Goal: Information Seeking & Learning: Learn about a topic

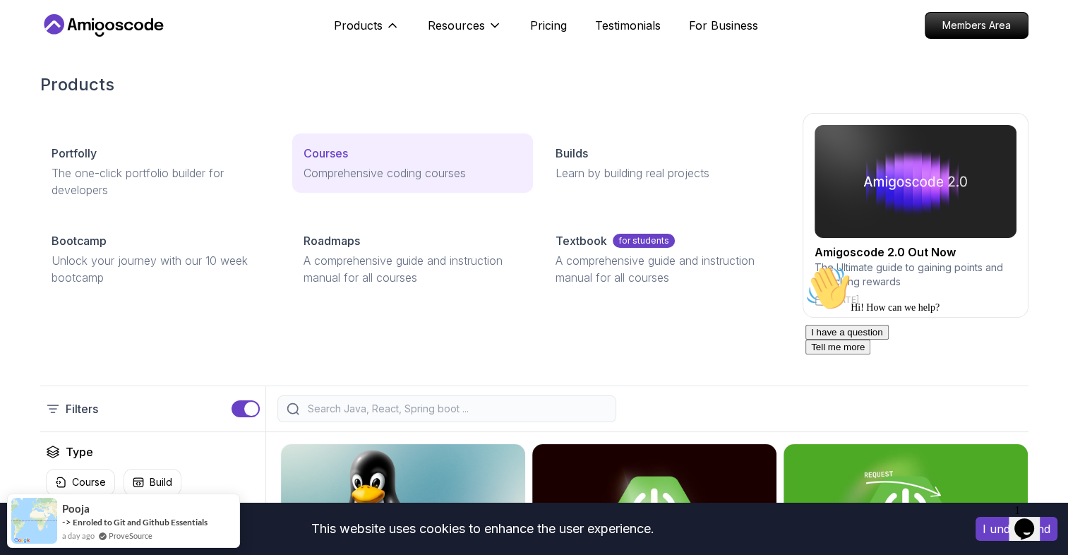
click at [368, 155] on div "Courses" at bounding box center [412, 153] width 218 height 17
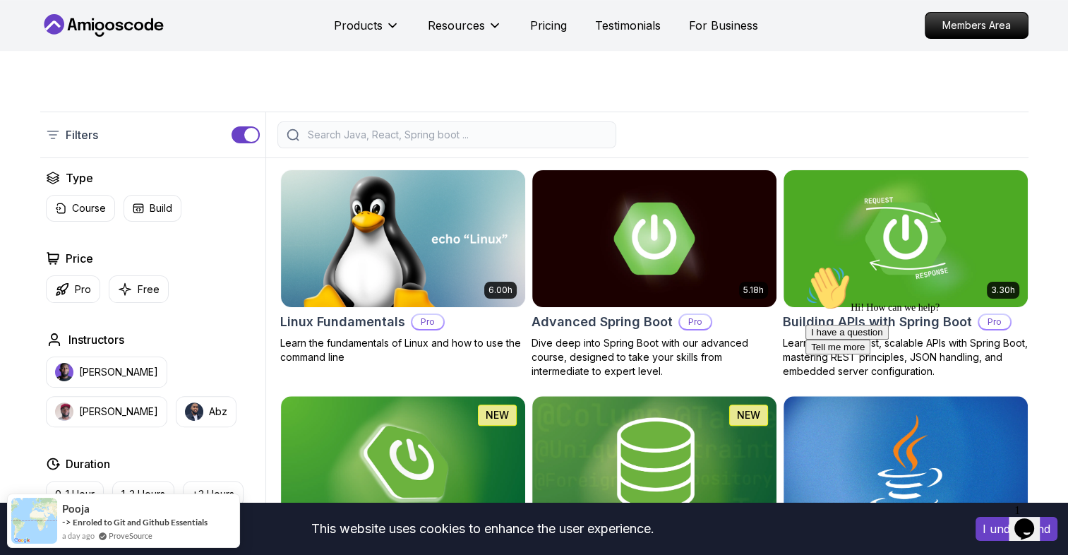
scroll to position [273, 0]
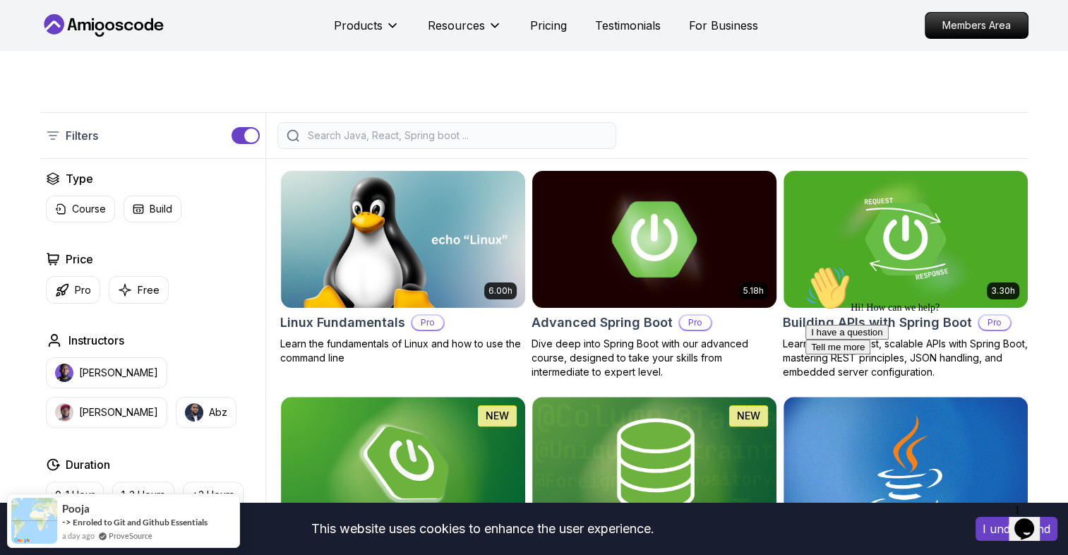
click at [639, 275] on img at bounding box center [654, 238] width 256 height 143
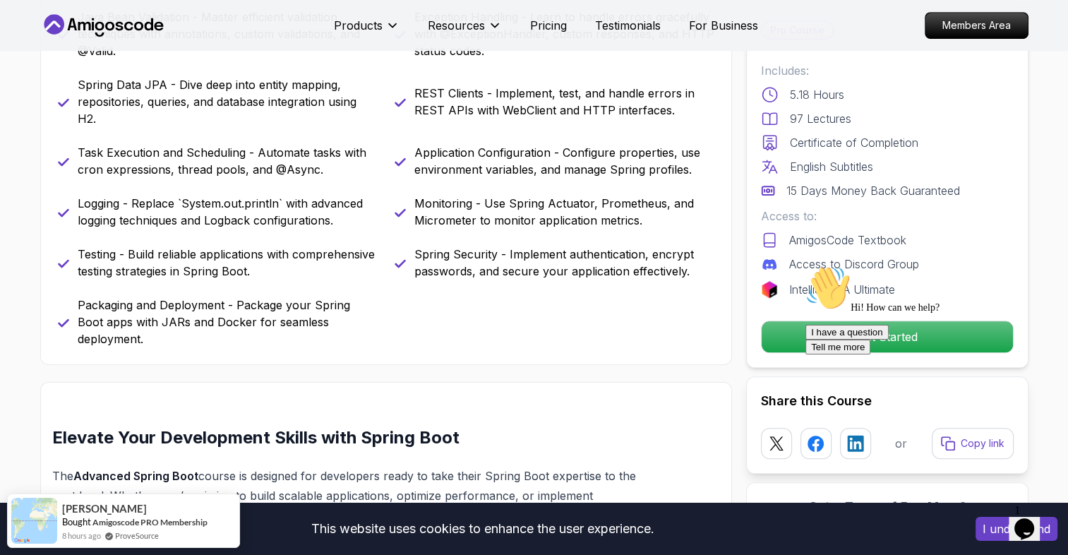
scroll to position [714, 0]
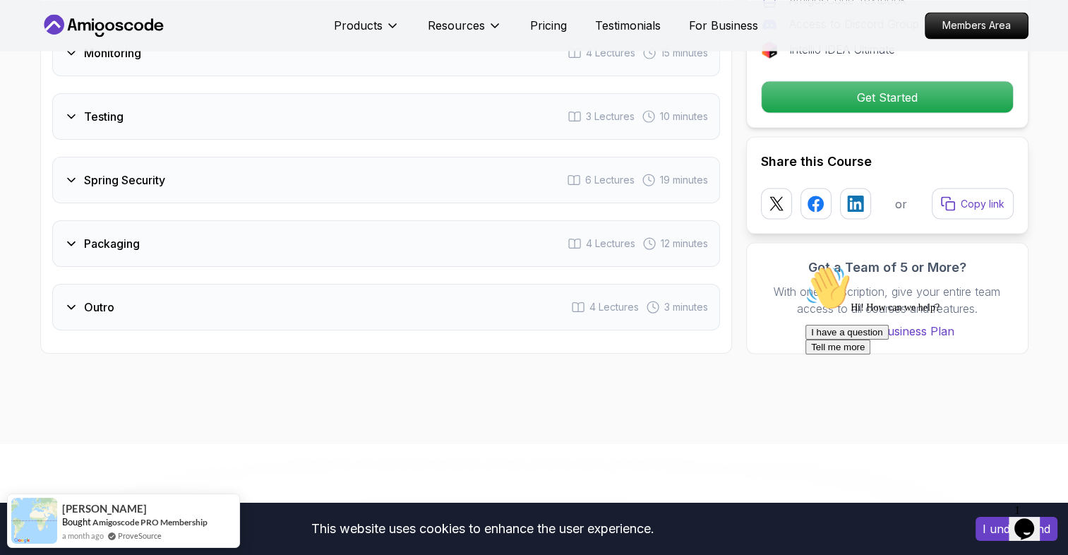
scroll to position [2573, 0]
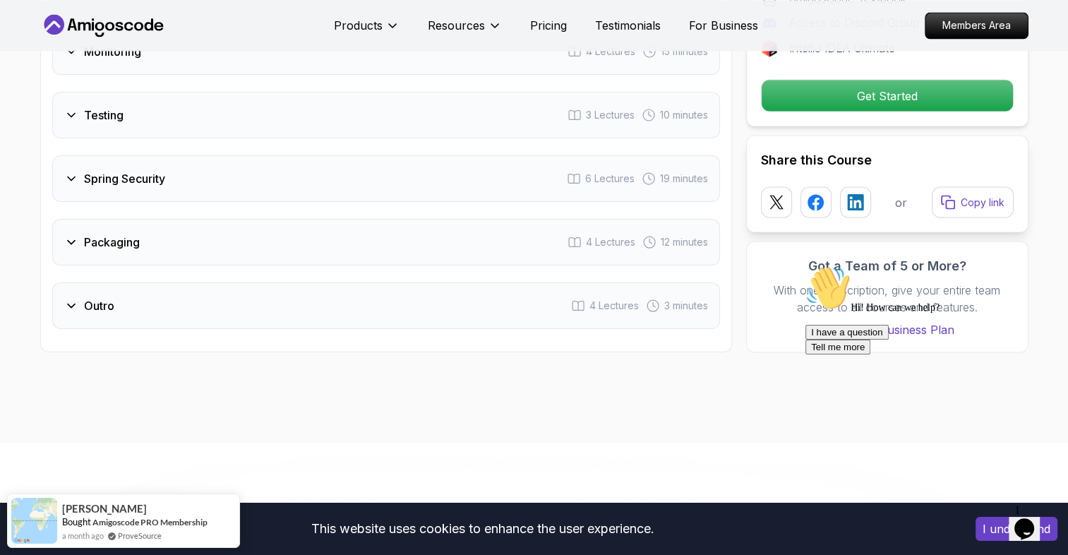
click at [234, 155] on div "Spring Security 6 Lectures 19 minutes" at bounding box center [386, 178] width 668 height 47
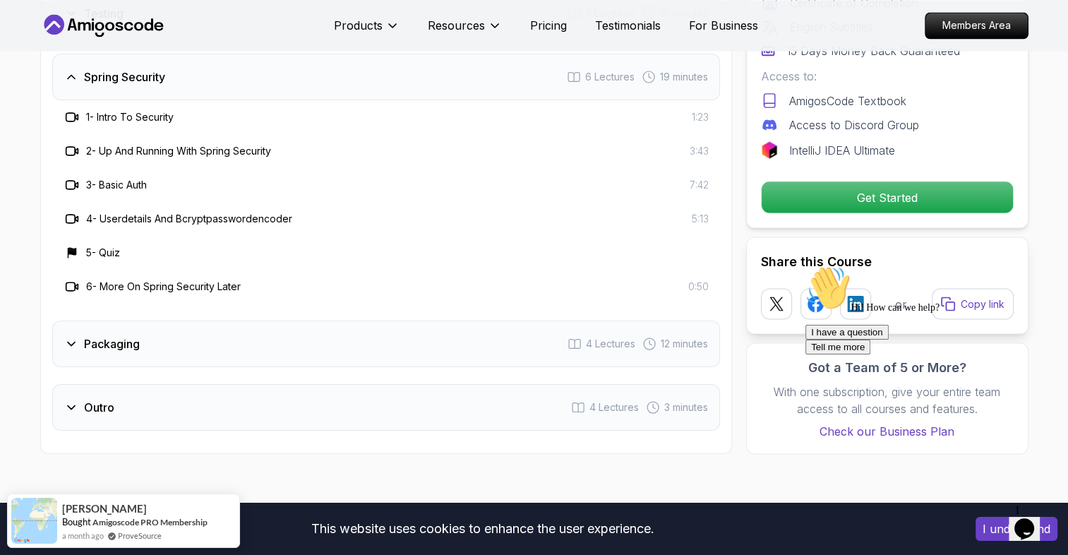
scroll to position [2471, 0]
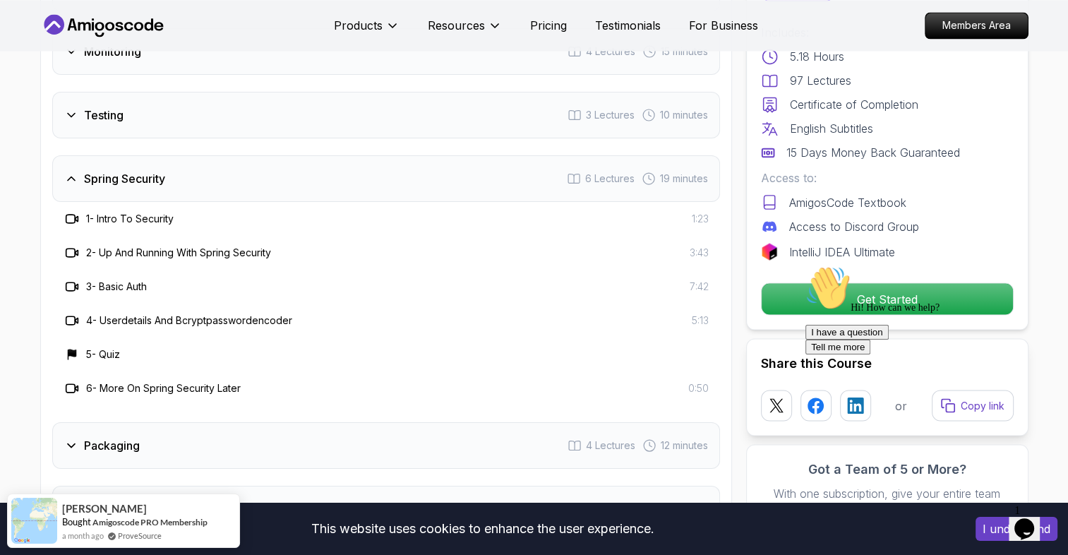
drag, startPoint x: 227, startPoint y: 52, endPoint x: 227, endPoint y: 69, distance: 16.9
click at [227, 92] on div "Testing 3 Lectures 10 minutes" at bounding box center [386, 115] width 668 height 47
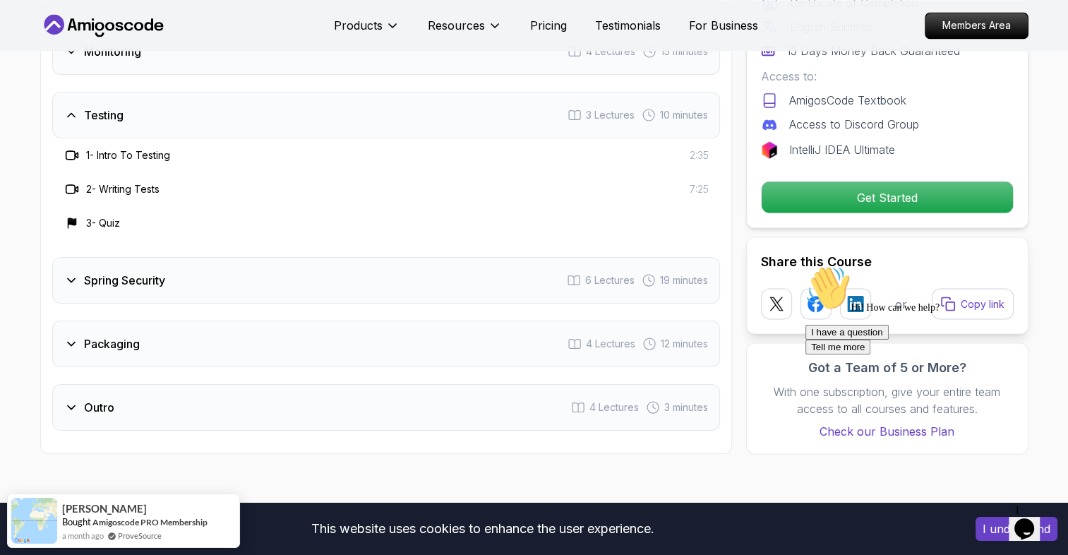
click at [227, 92] on div "Testing 3 Lectures 10 minutes" at bounding box center [386, 115] width 668 height 47
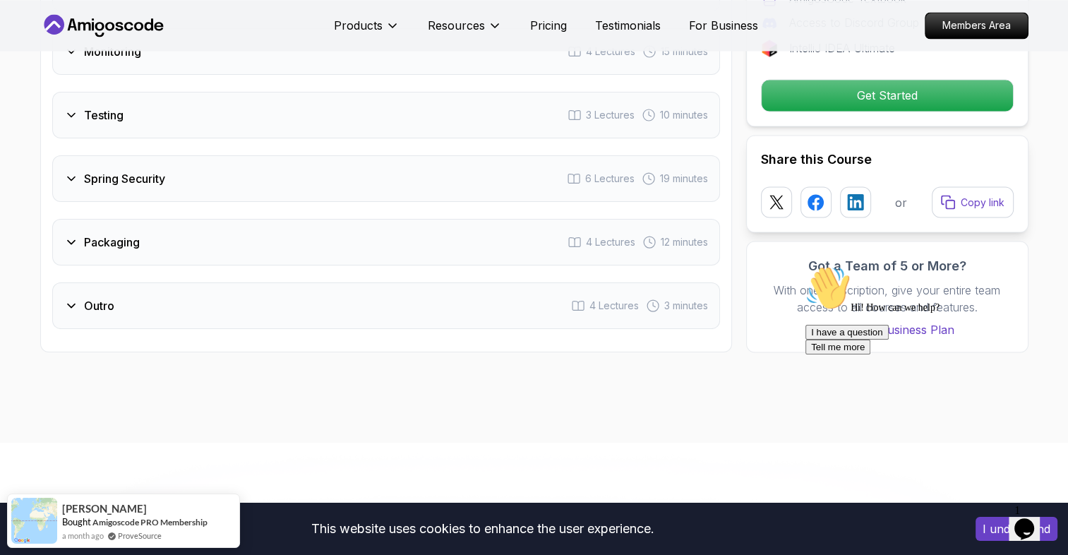
click at [227, 92] on div "Testing 3 Lectures 10 minutes" at bounding box center [386, 115] width 668 height 47
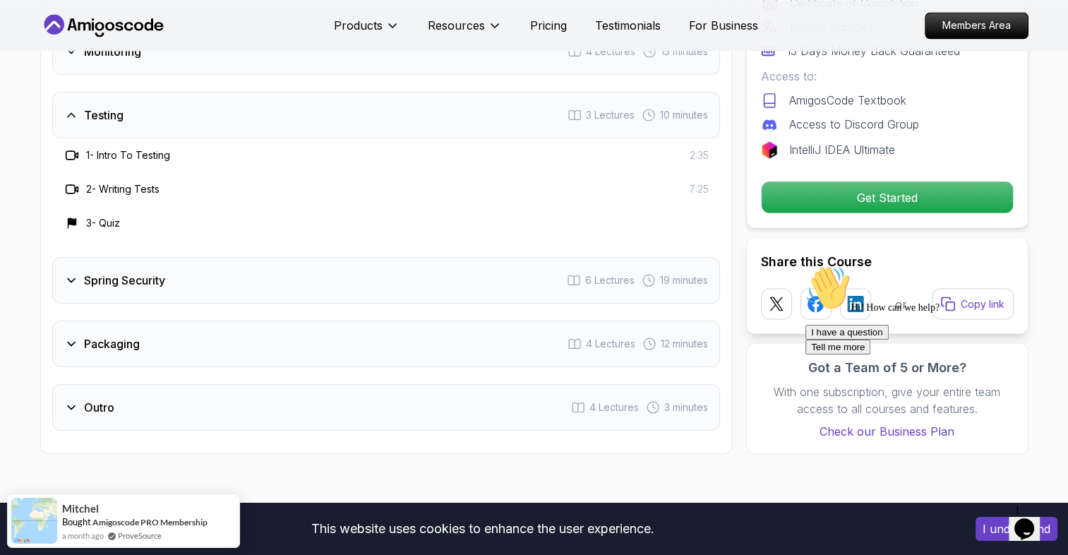
click at [231, 257] on div "Spring Security 6 Lectures 19 minutes" at bounding box center [386, 280] width 668 height 47
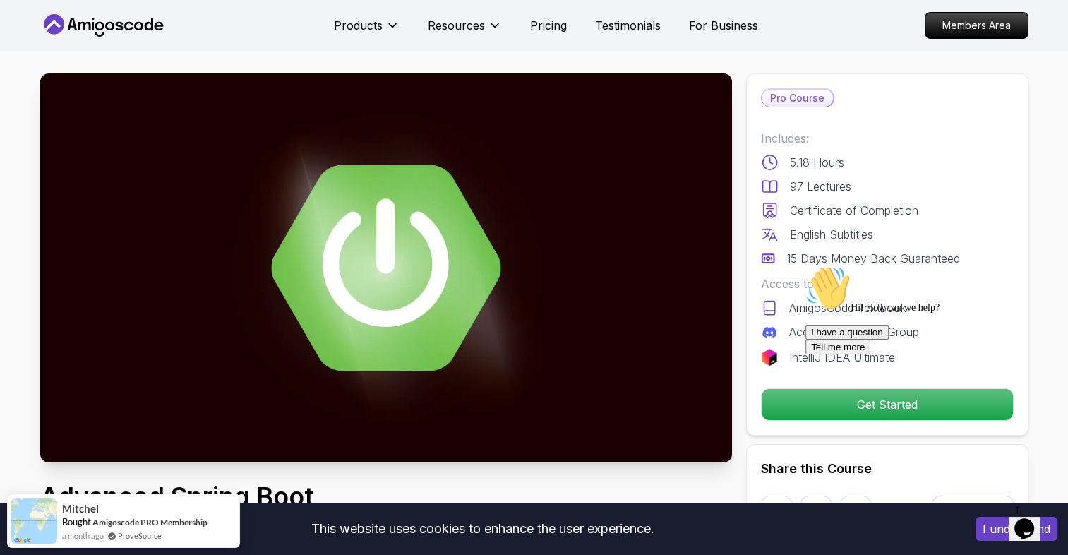
scroll to position [0, 0]
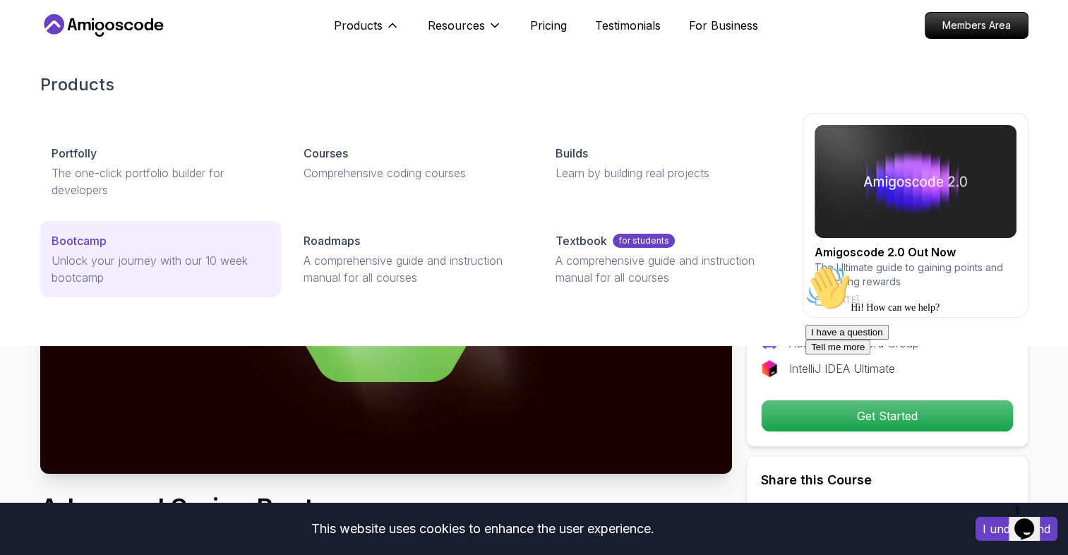
click at [229, 240] on div "Bootcamp" at bounding box center [161, 240] width 218 height 17
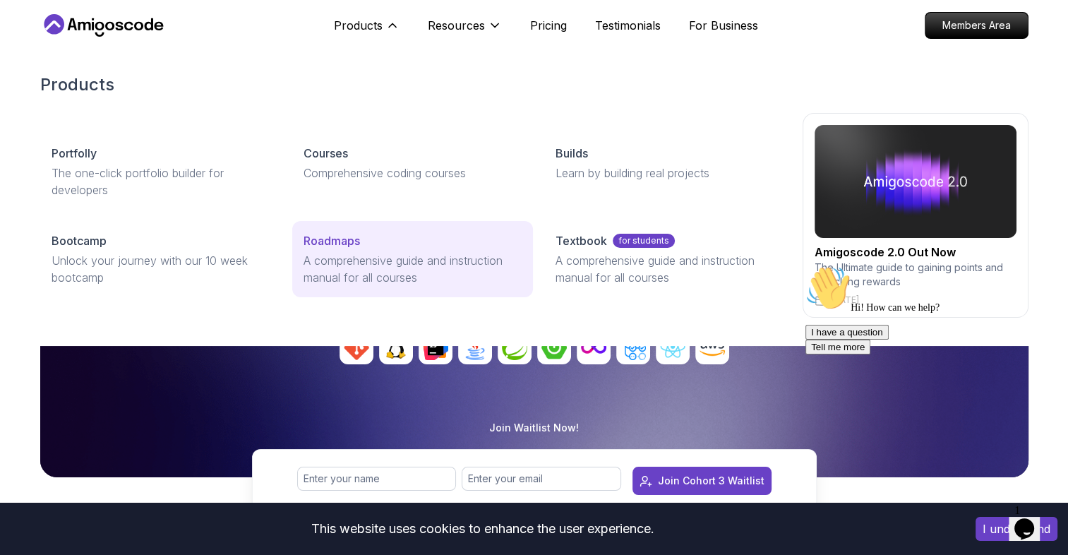
click at [327, 261] on p "A comprehensive guide and instruction manual for all courses" at bounding box center [412, 269] width 218 height 34
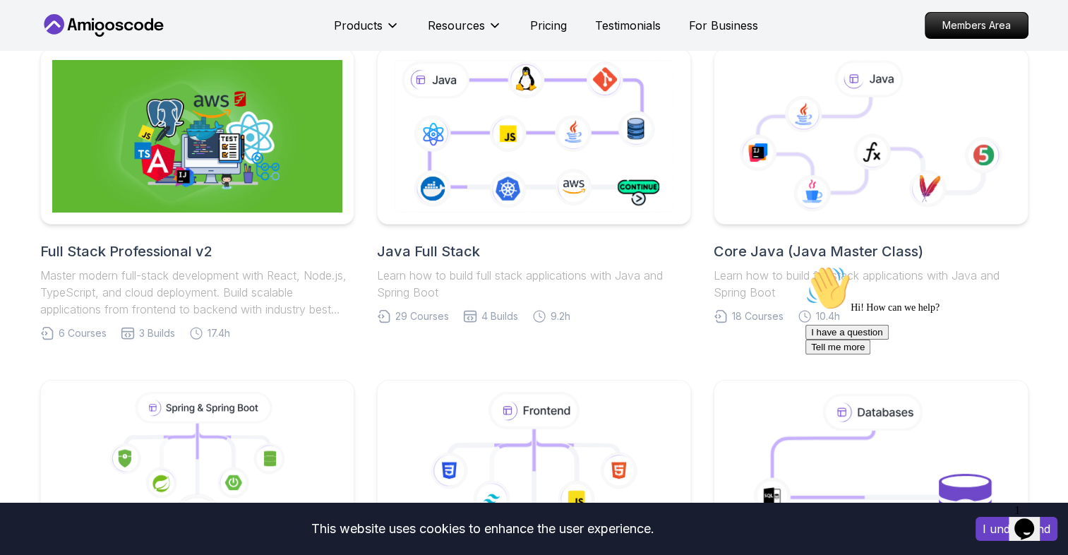
scroll to position [338, 0]
click at [772, 268] on p "Learn how to build full stack applications with Java and Spring Boot" at bounding box center [870, 283] width 314 height 34
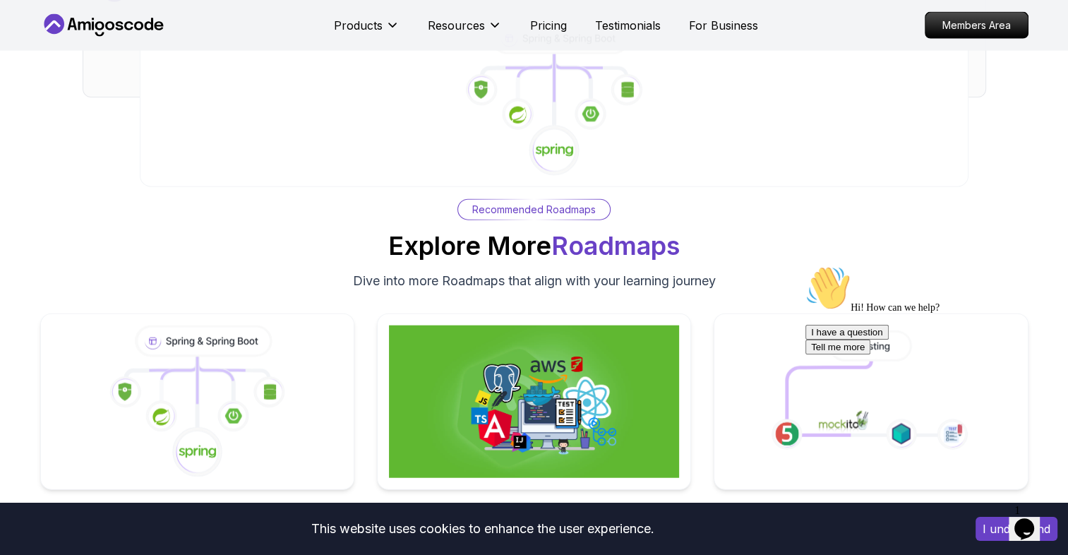
scroll to position [8527, 0]
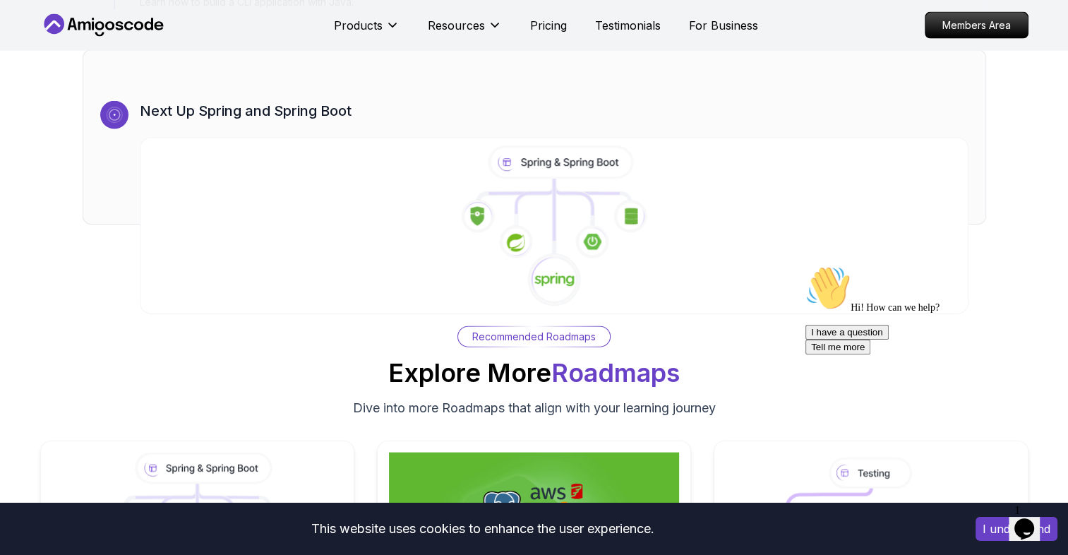
click at [557, 205] on icon at bounding box center [553, 227] width 845 height 162
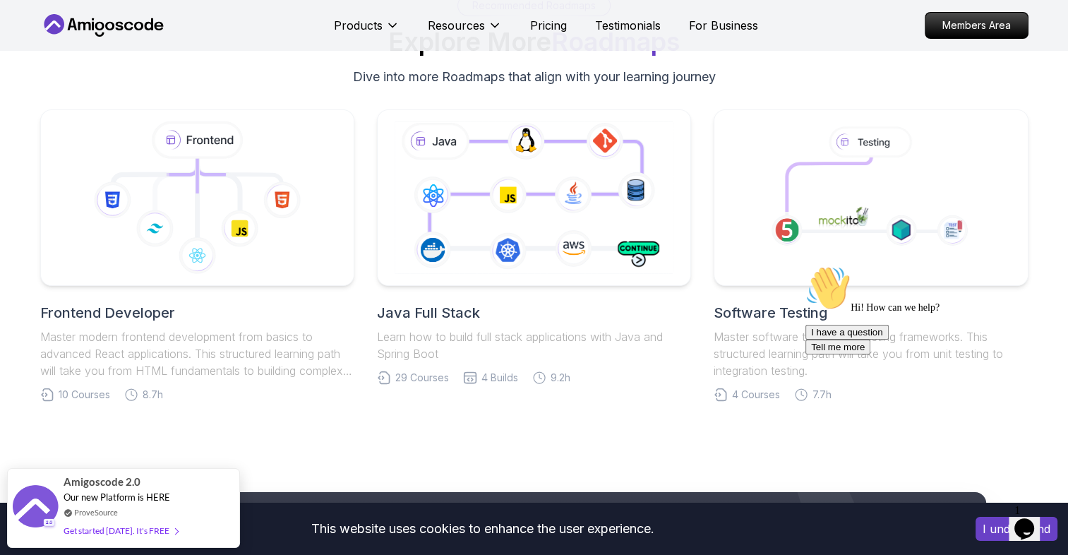
scroll to position [5178, 0]
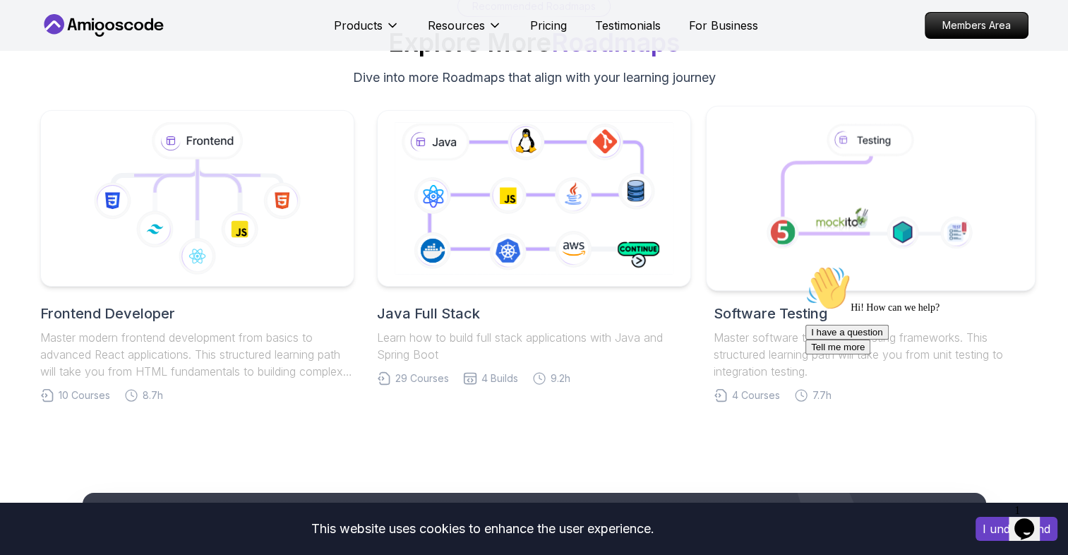
click at [775, 205] on icon at bounding box center [869, 191] width 241 height 145
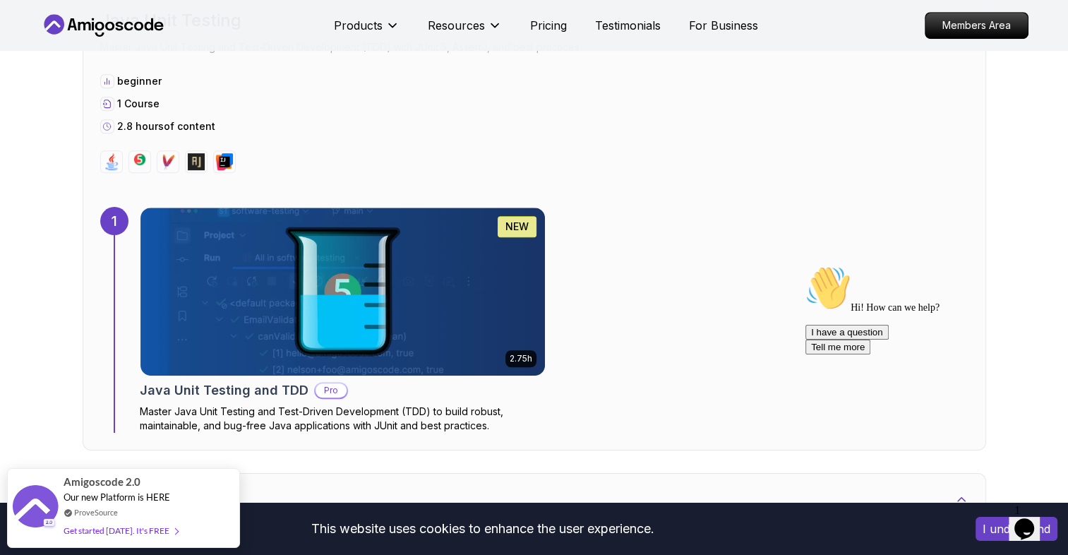
scroll to position [601, 0]
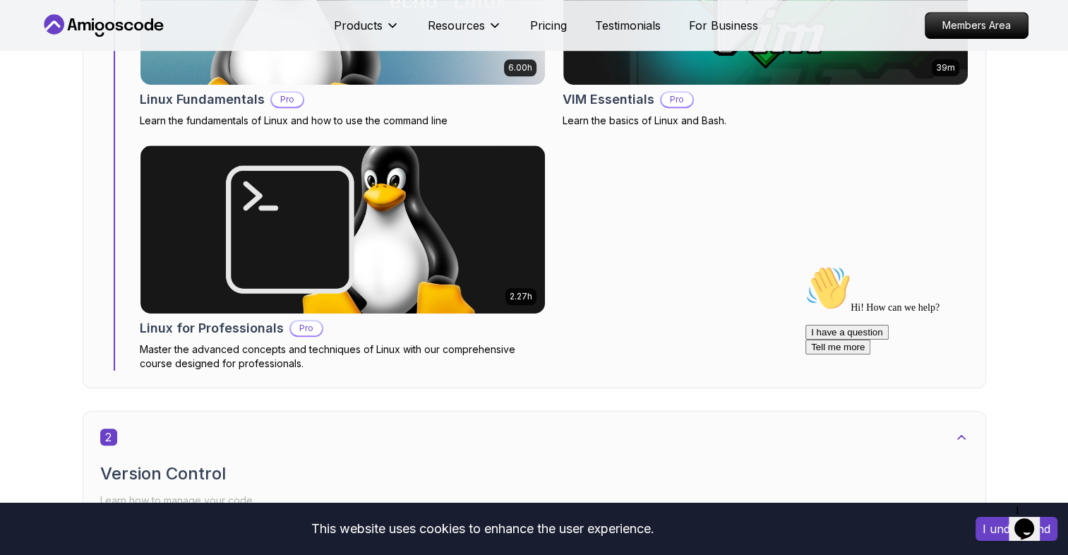
scroll to position [1121, 0]
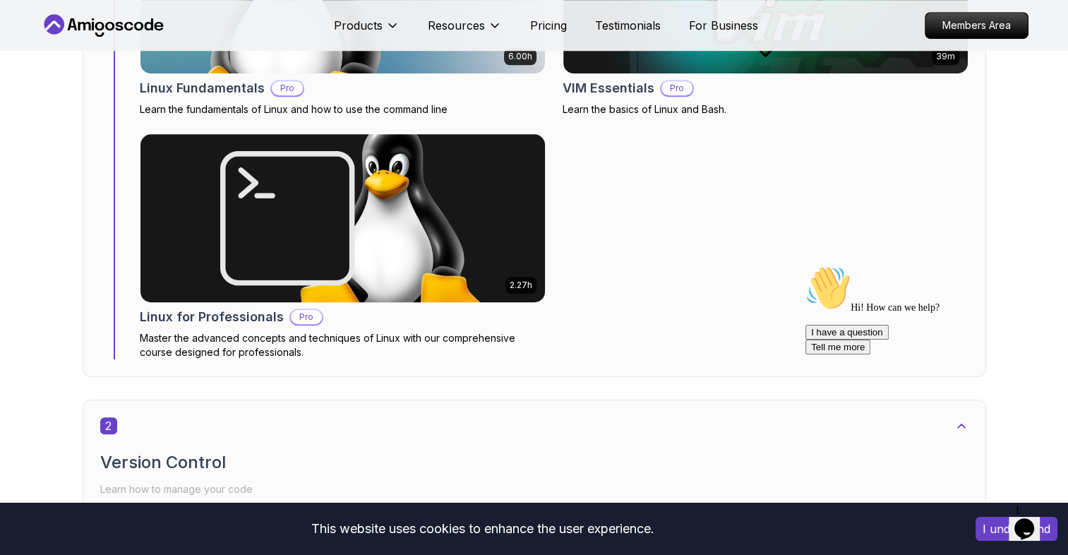
click at [401, 191] on img at bounding box center [342, 218] width 425 height 176
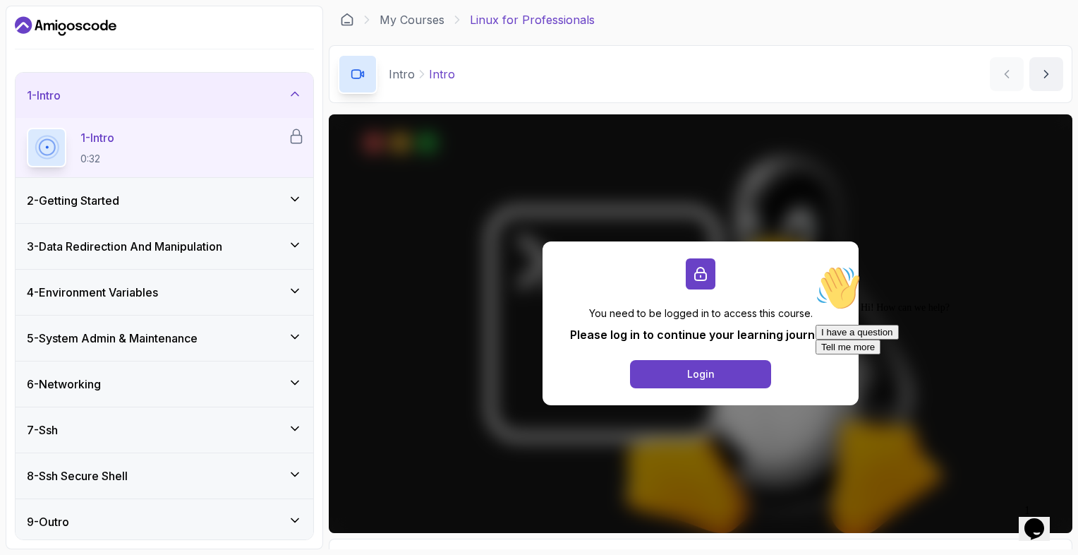
click at [217, 212] on div "2 - Getting Started" at bounding box center [165, 200] width 298 height 45
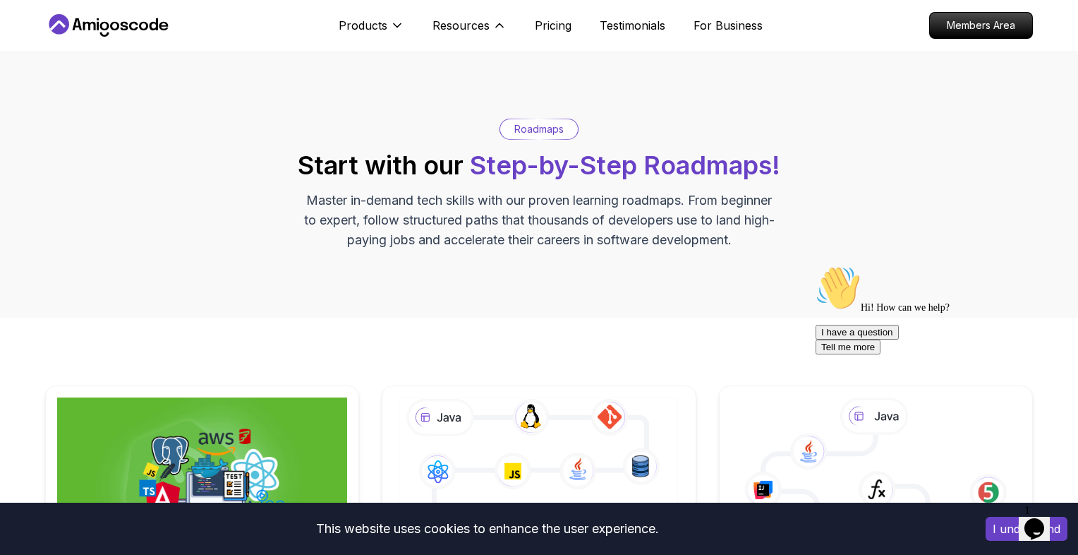
click at [460, 25] on p "Resources" at bounding box center [461, 25] width 57 height 17
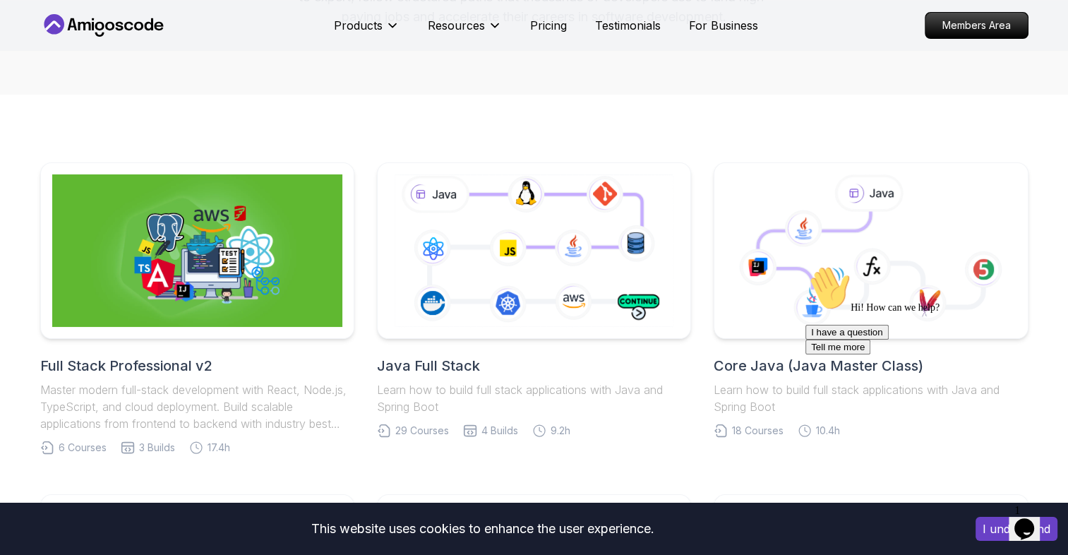
scroll to position [223, 0]
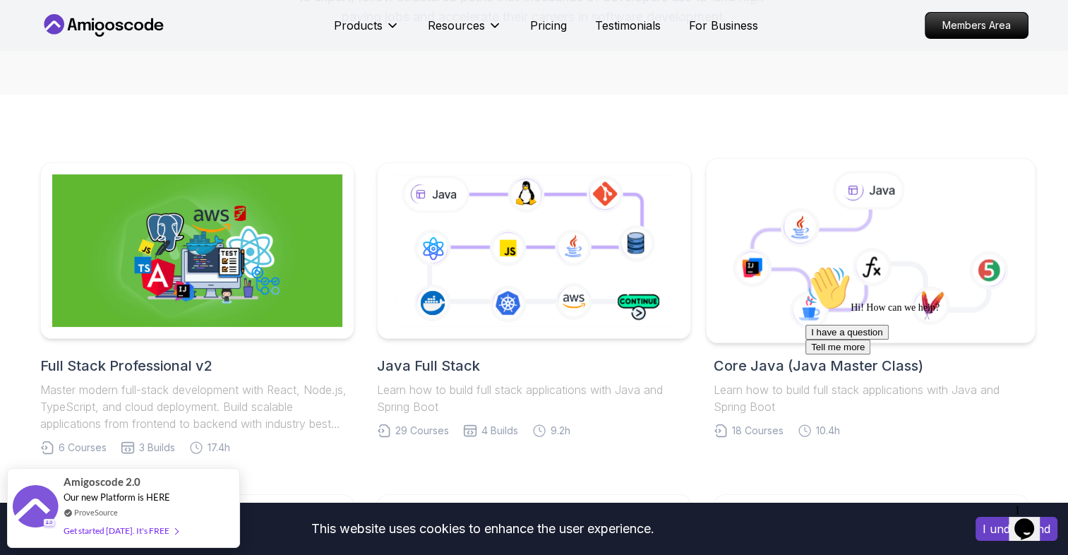
click at [761, 191] on icon at bounding box center [870, 251] width 305 height 160
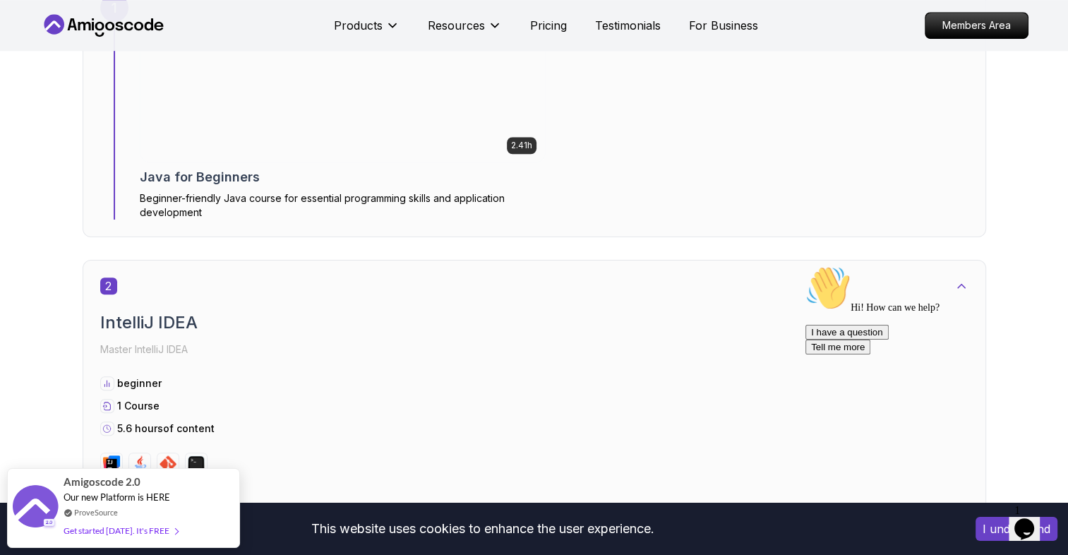
scroll to position [1016, 0]
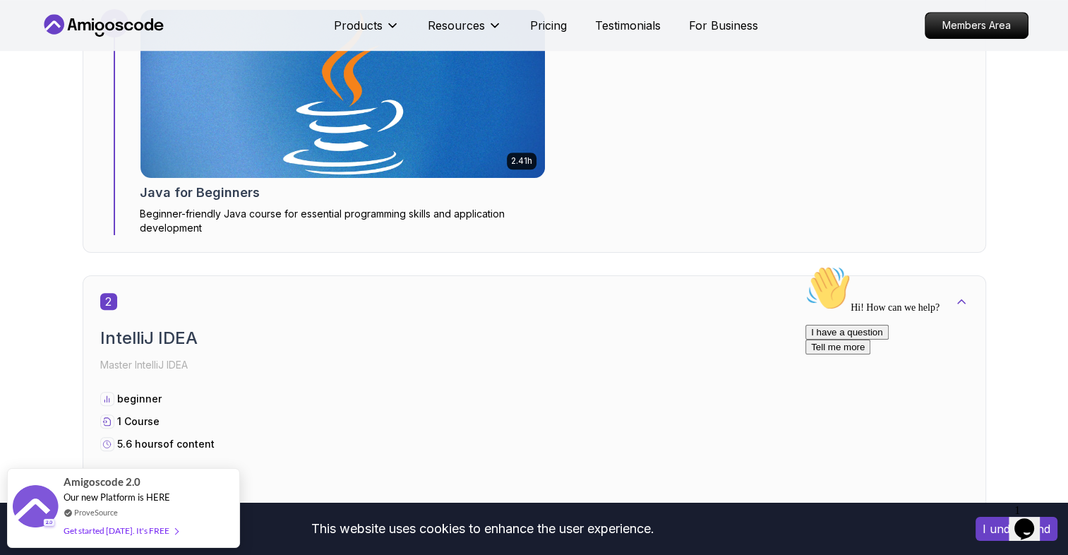
click at [400, 162] on img at bounding box center [342, 94] width 404 height 168
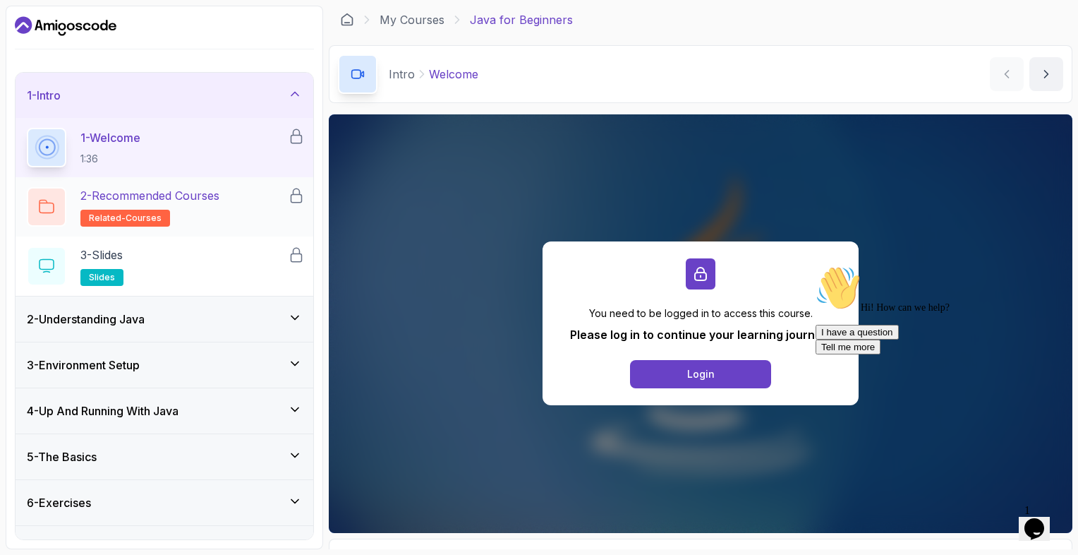
scroll to position [30, 0]
